Goal: Find specific fact: Find specific fact

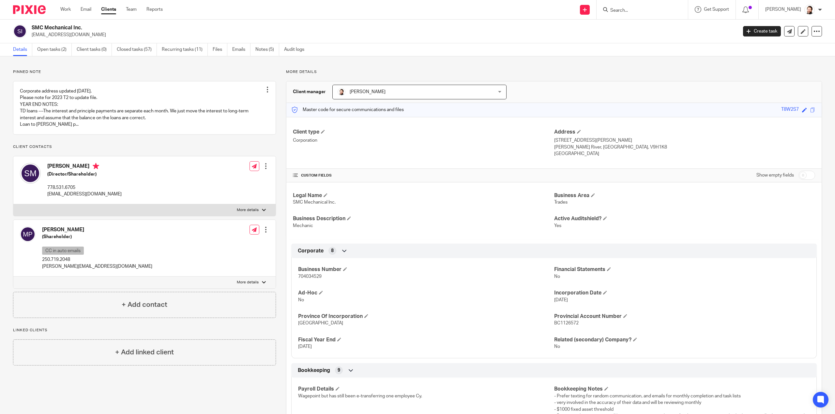
click at [311, 276] on span "704034529" at bounding box center [309, 276] width 23 height 5
copy span "704034529"
click at [252, 213] on p "More details" at bounding box center [248, 210] width 22 height 5
click at [13, 204] on input "More details" at bounding box center [13, 204] width 0 height 0
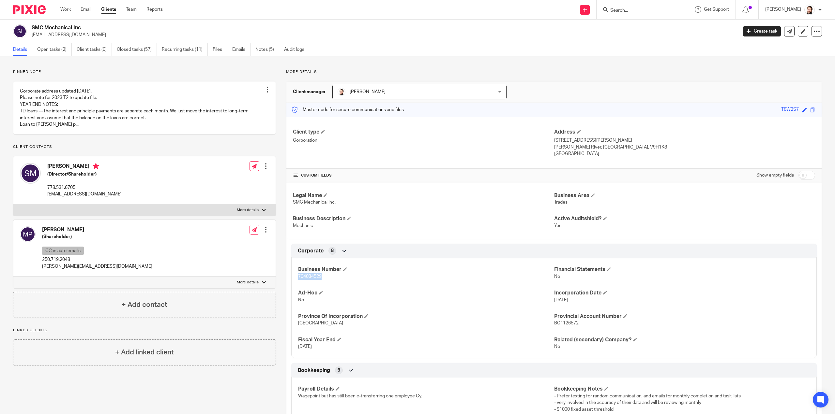
checkbox input "true"
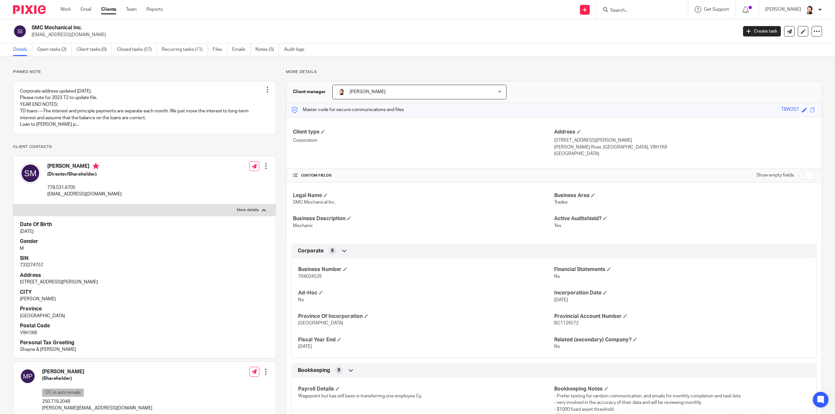
click at [31, 269] on p "733274757" at bounding box center [144, 265] width 249 height 7
click at [32, 269] on p "733274757" at bounding box center [144, 265] width 249 height 7
copy p "733274757"
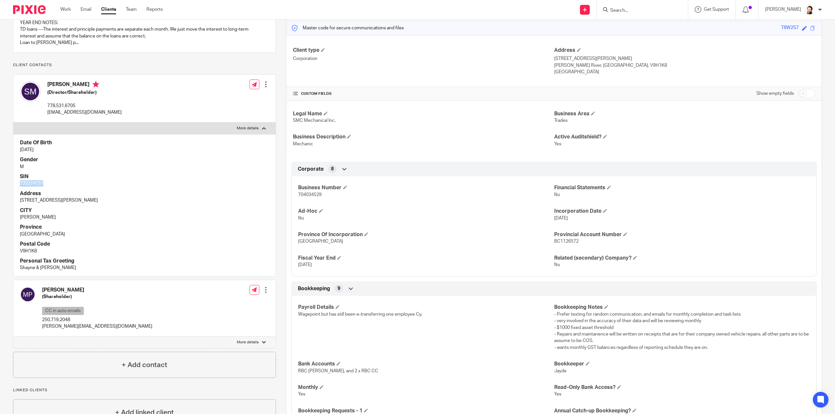
scroll to position [163, 0]
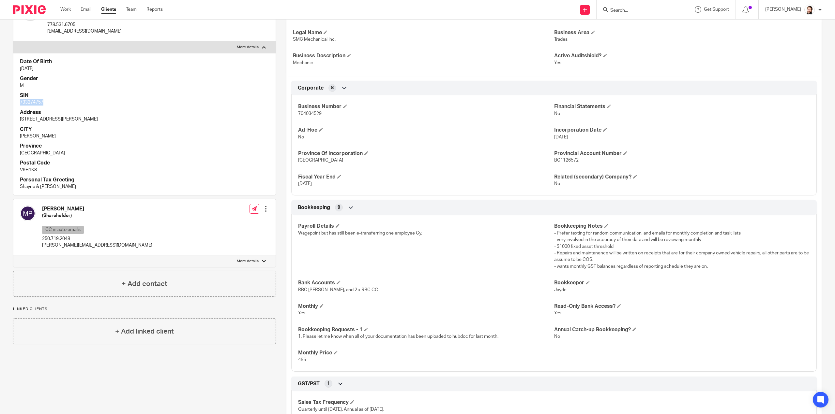
click at [233, 264] on label "More details" at bounding box center [144, 262] width 262 height 12
click at [13, 256] on input "More details" at bounding box center [13, 255] width 0 height 0
checkbox input "true"
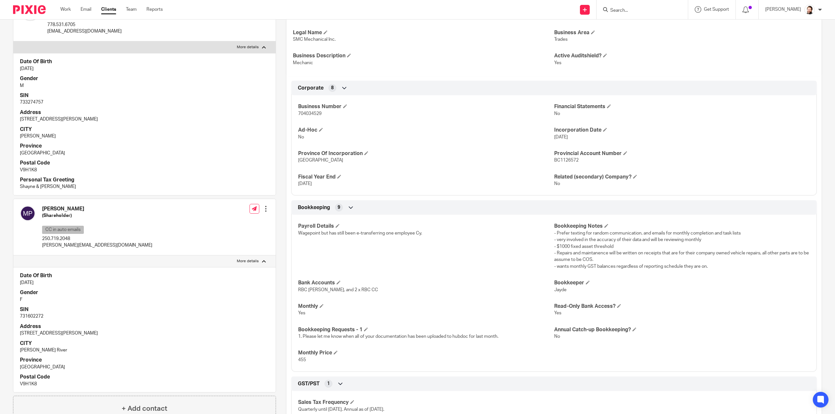
click at [33, 320] on p "731602272" at bounding box center [144, 316] width 249 height 7
copy p "731602272"
